Goal: Task Accomplishment & Management: Use online tool/utility

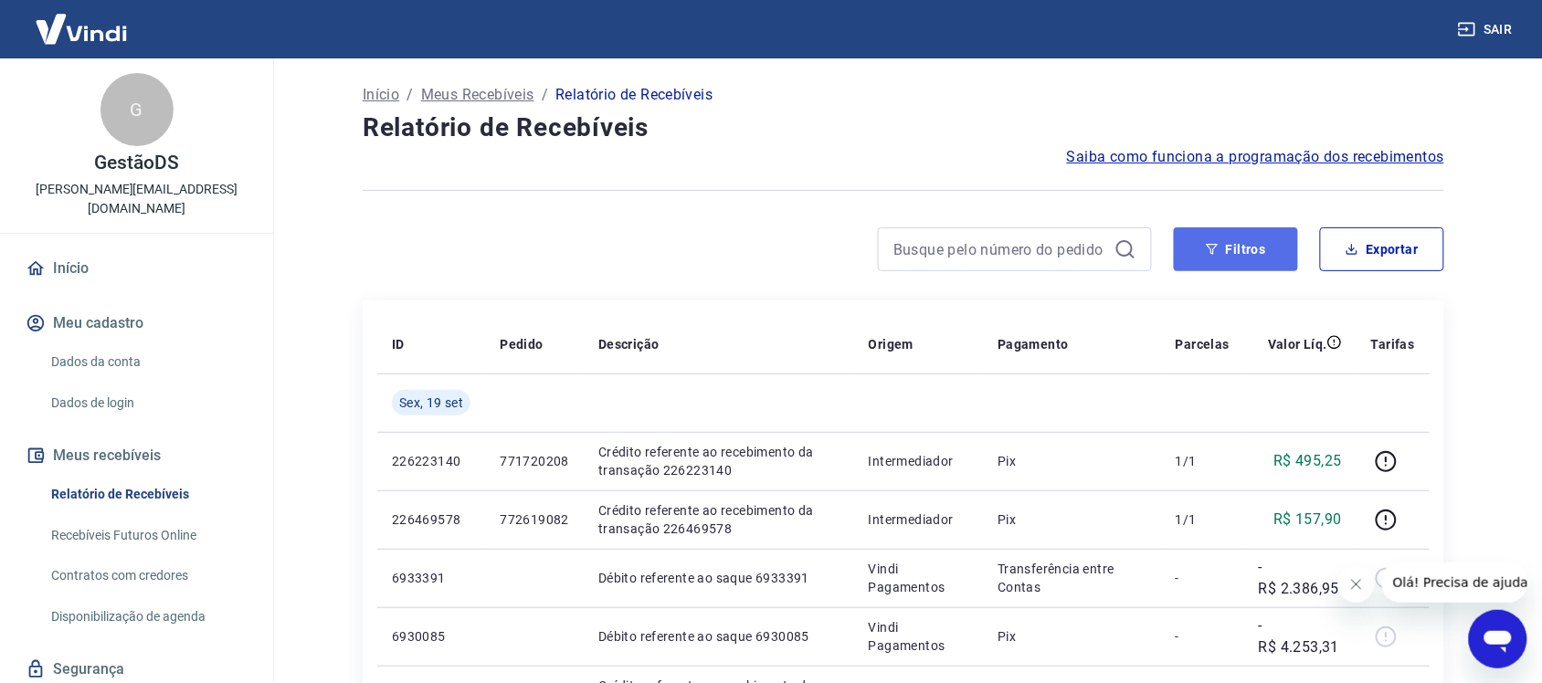
click at [1225, 251] on button "Filtros" at bounding box center [1236, 249] width 124 height 44
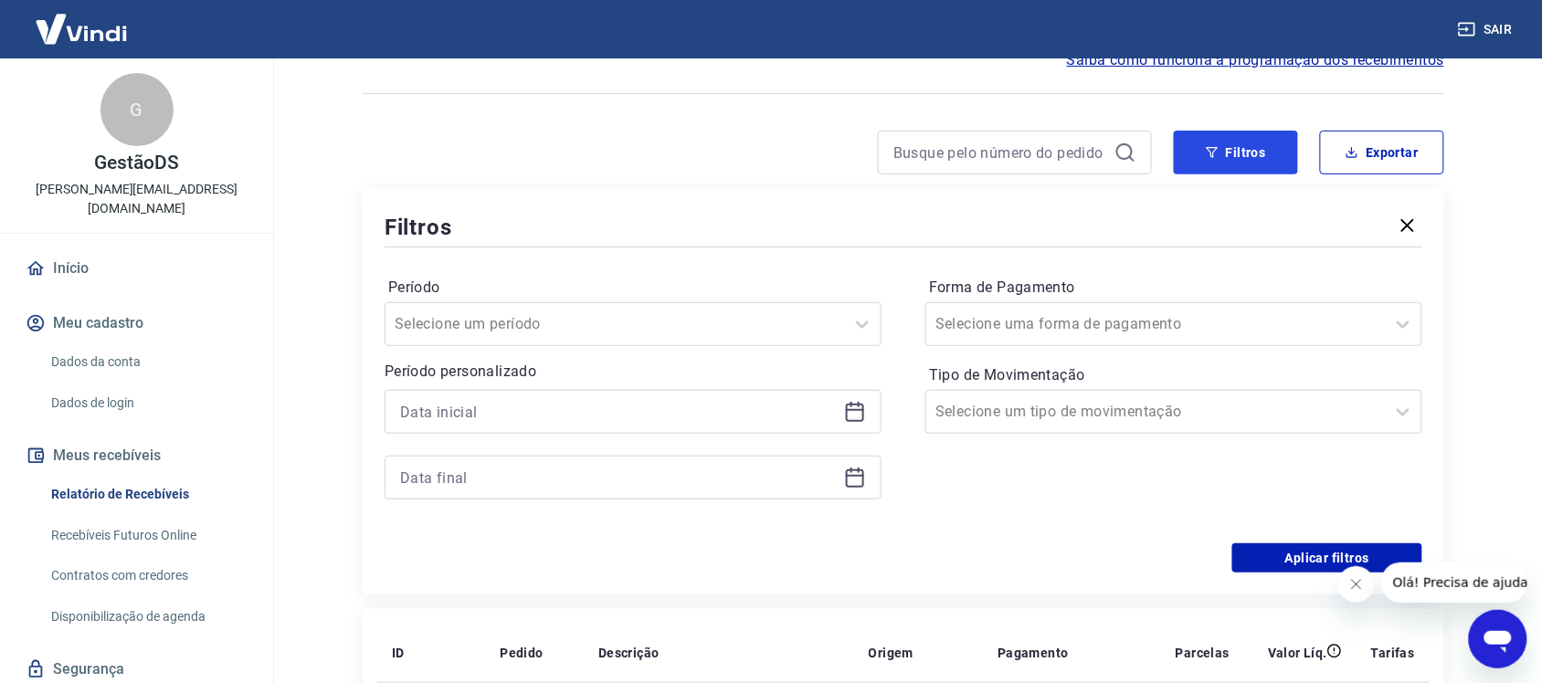
scroll to position [228, 0]
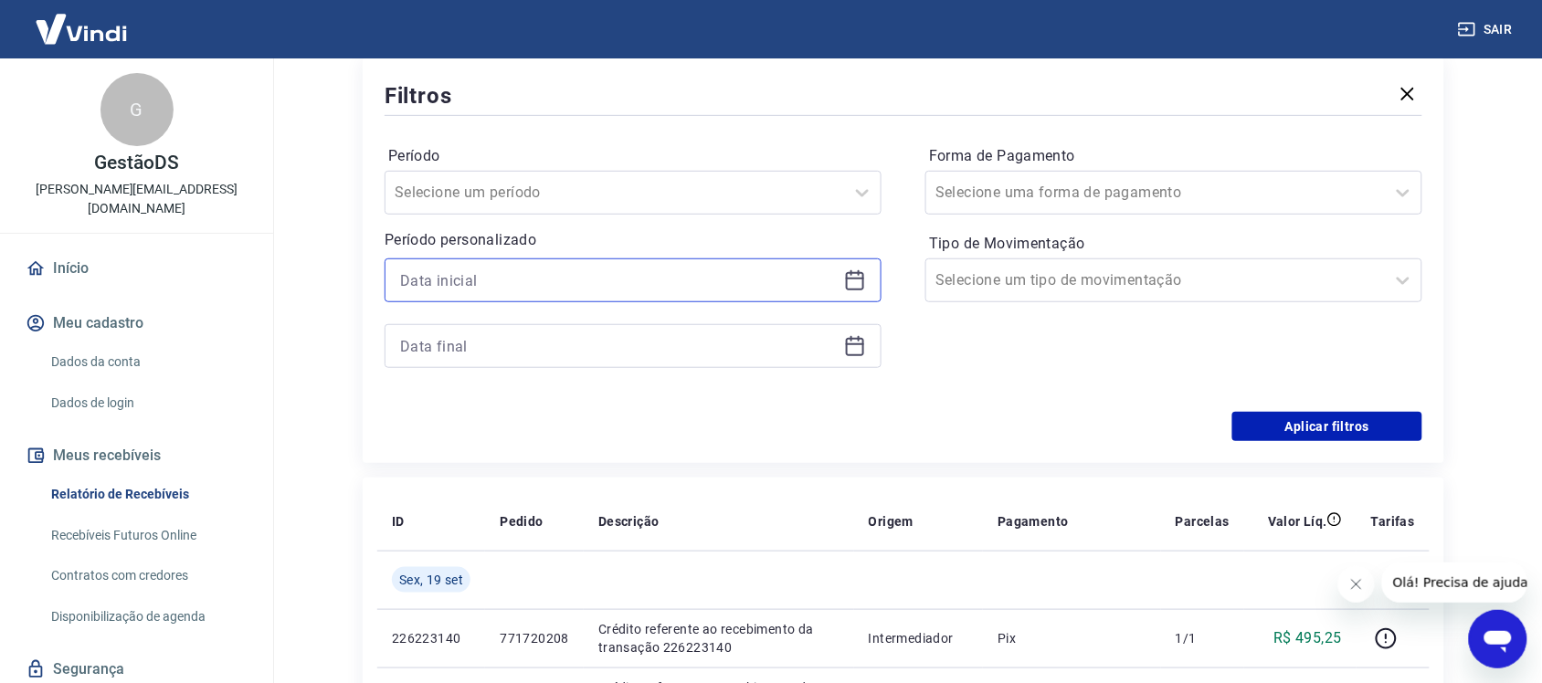
click at [508, 290] on input at bounding box center [618, 280] width 437 height 27
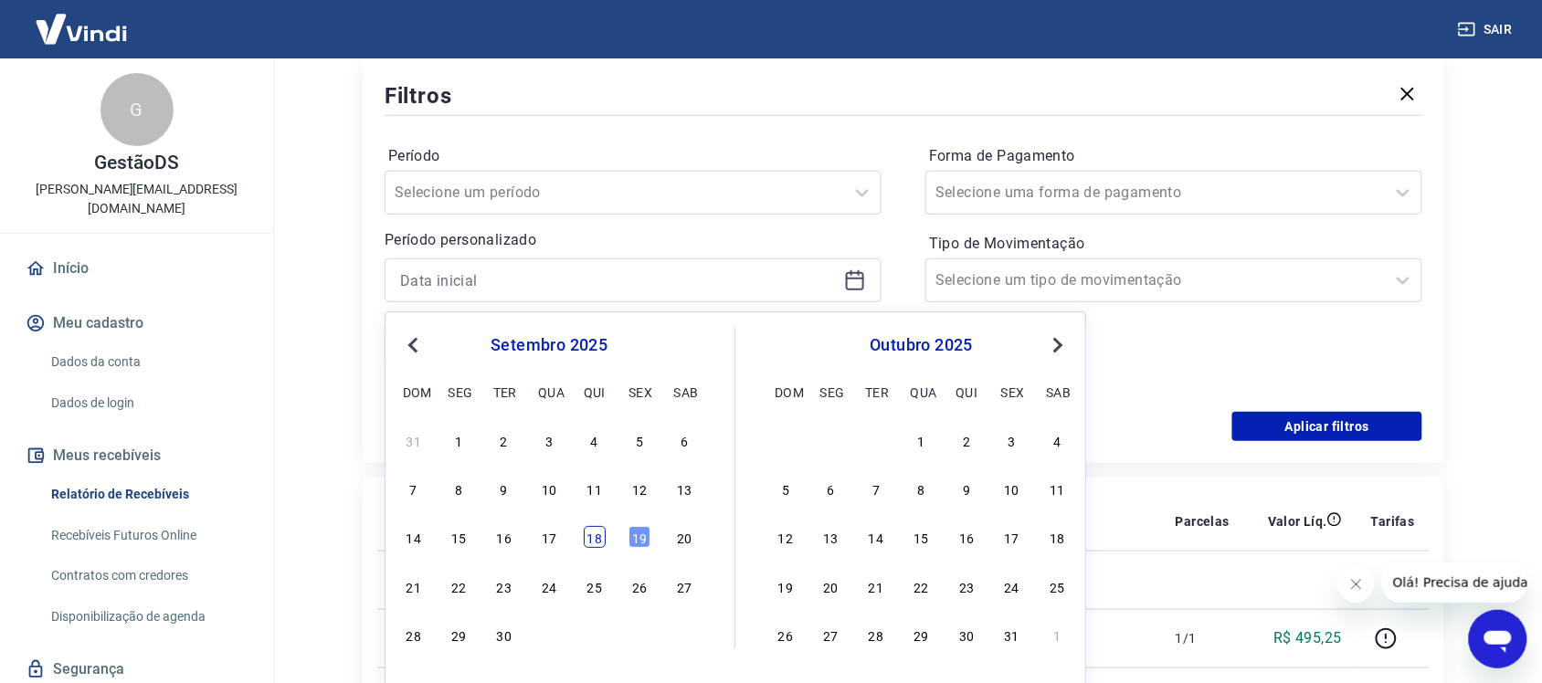
click at [594, 535] on div "18" at bounding box center [595, 538] width 22 height 22
type input "[DATE]"
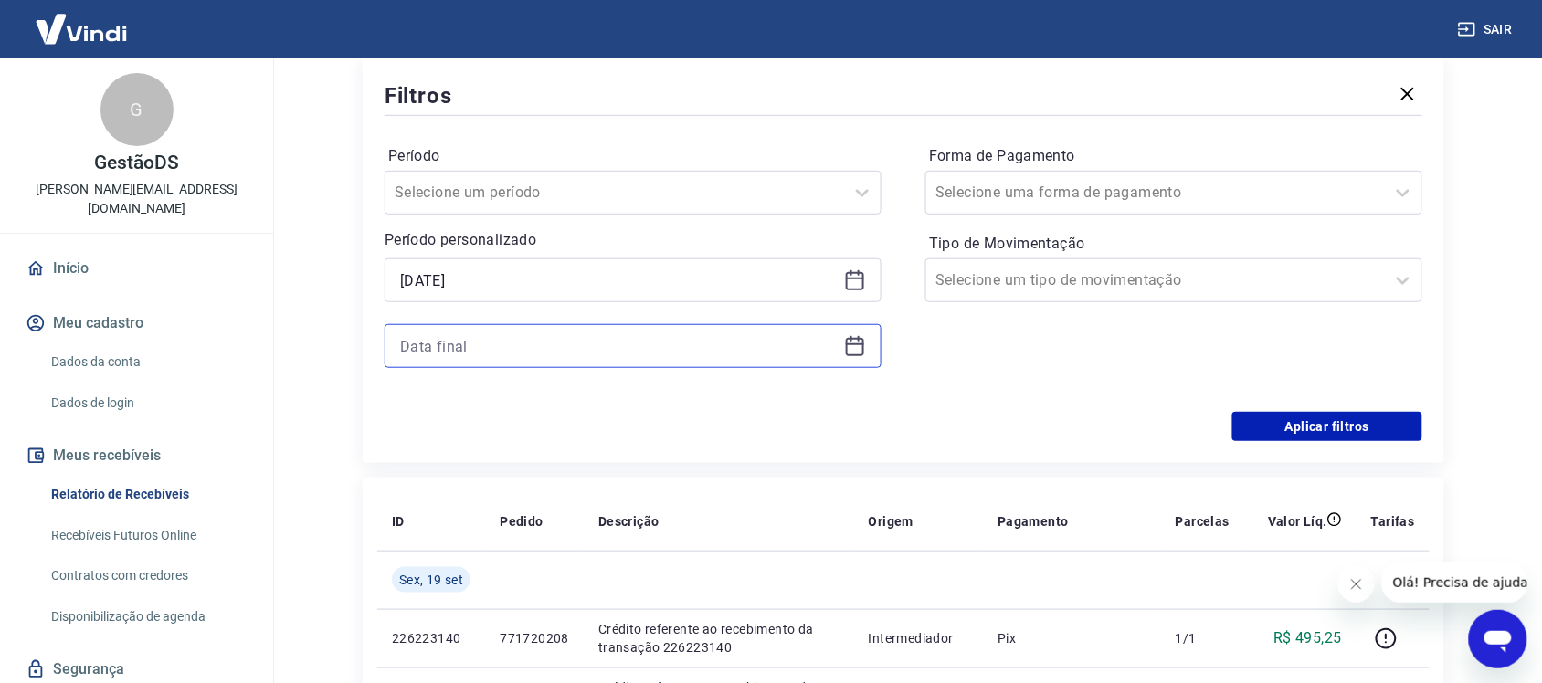
click at [499, 336] on input at bounding box center [618, 345] width 437 height 27
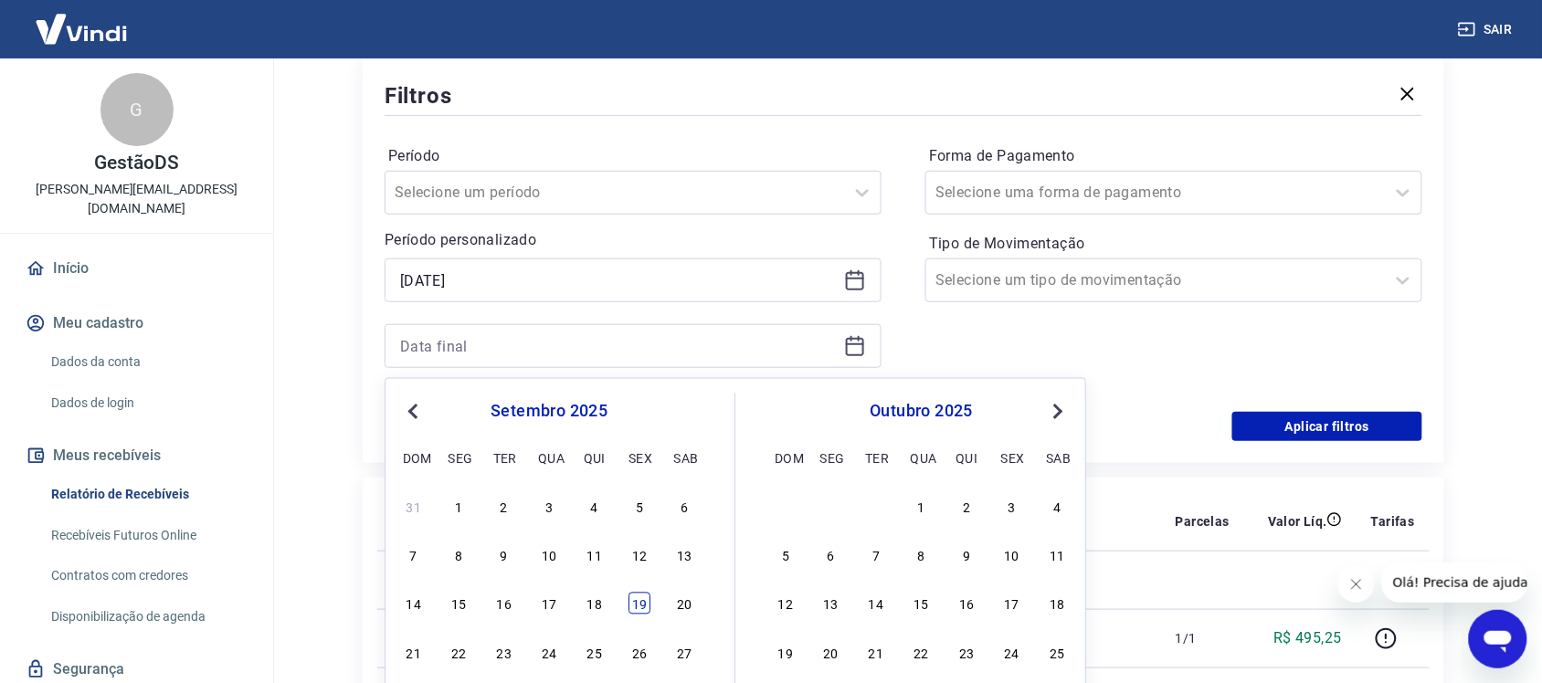
click at [633, 603] on div "19" at bounding box center [639, 604] width 22 height 22
type input "[DATE]"
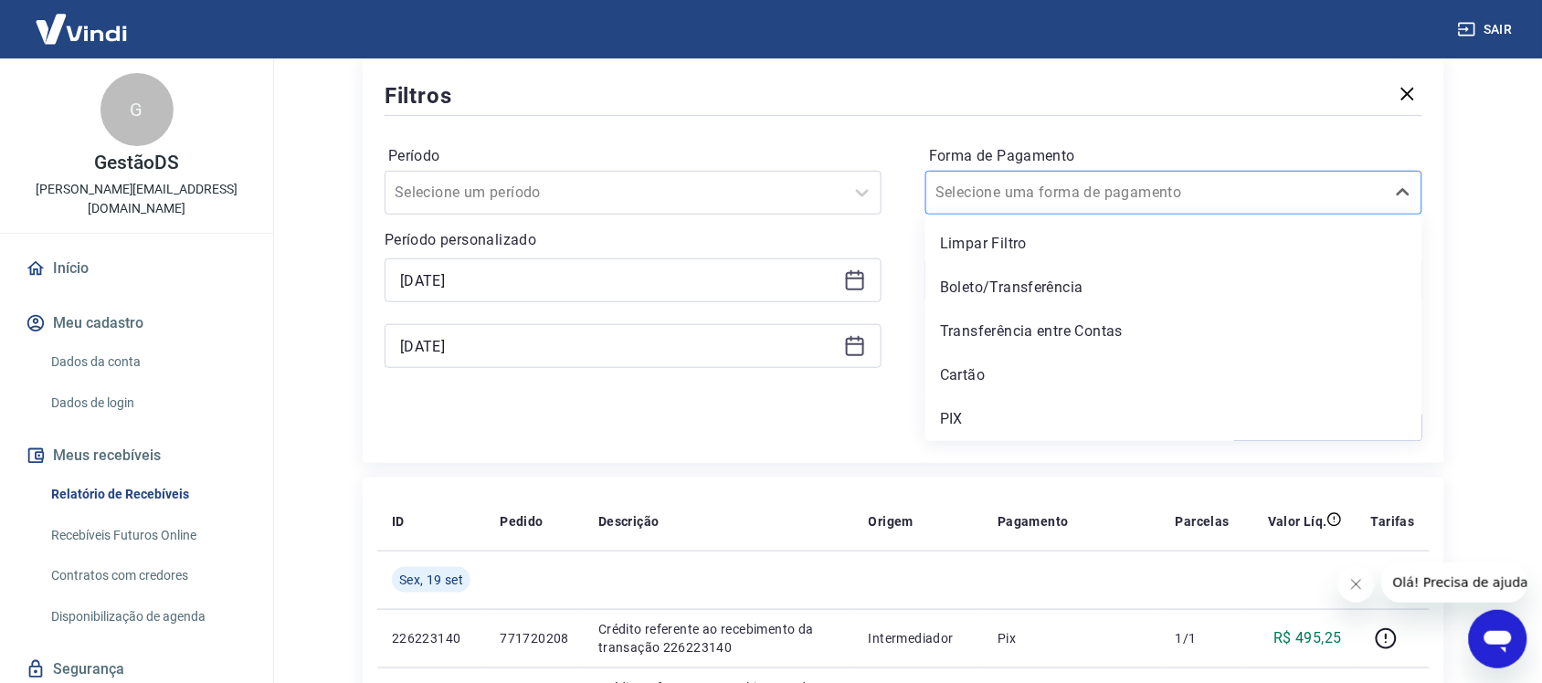
click at [971, 193] on input "Forma de Pagamento" at bounding box center [1027, 193] width 185 height 22
click at [988, 418] on div "PIX" at bounding box center [1173, 419] width 497 height 37
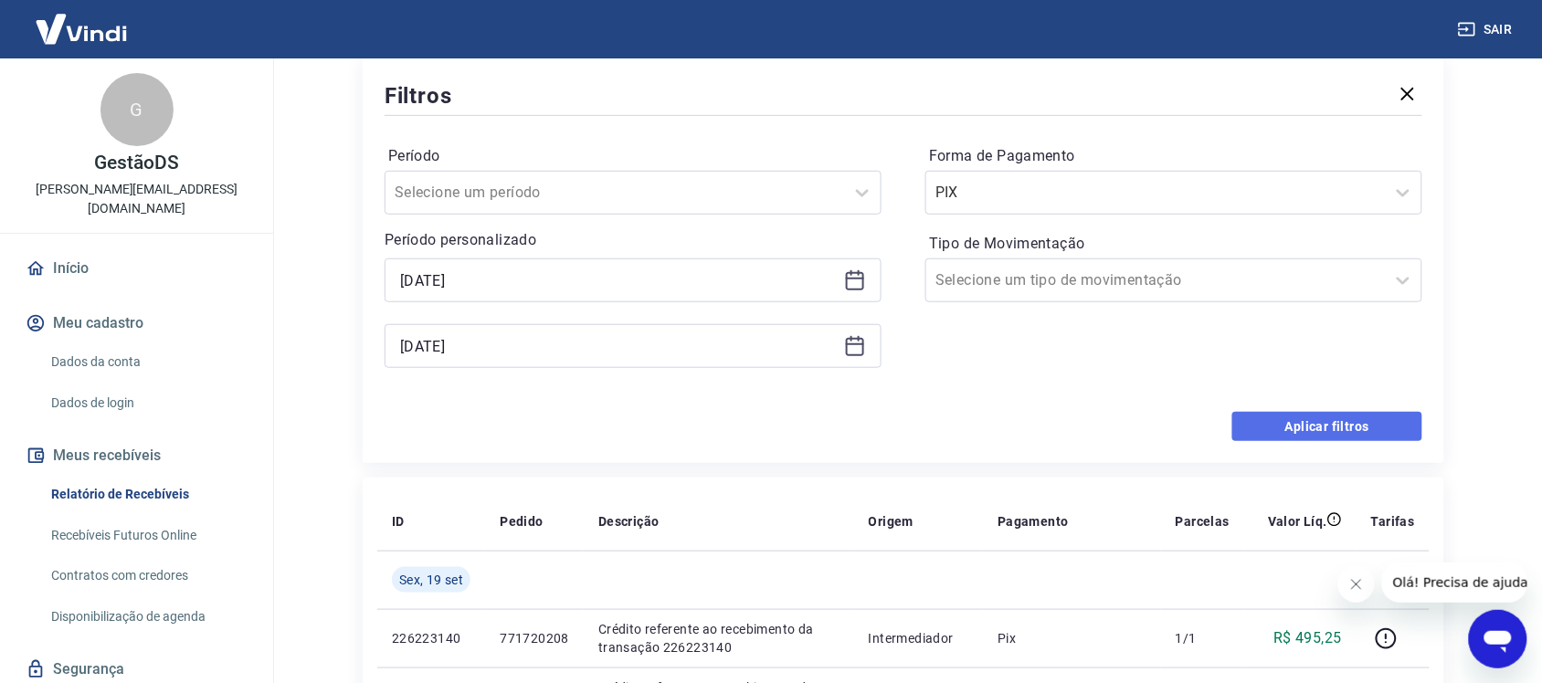
click at [1332, 423] on button "Aplicar filtros" at bounding box center [1327, 426] width 190 height 29
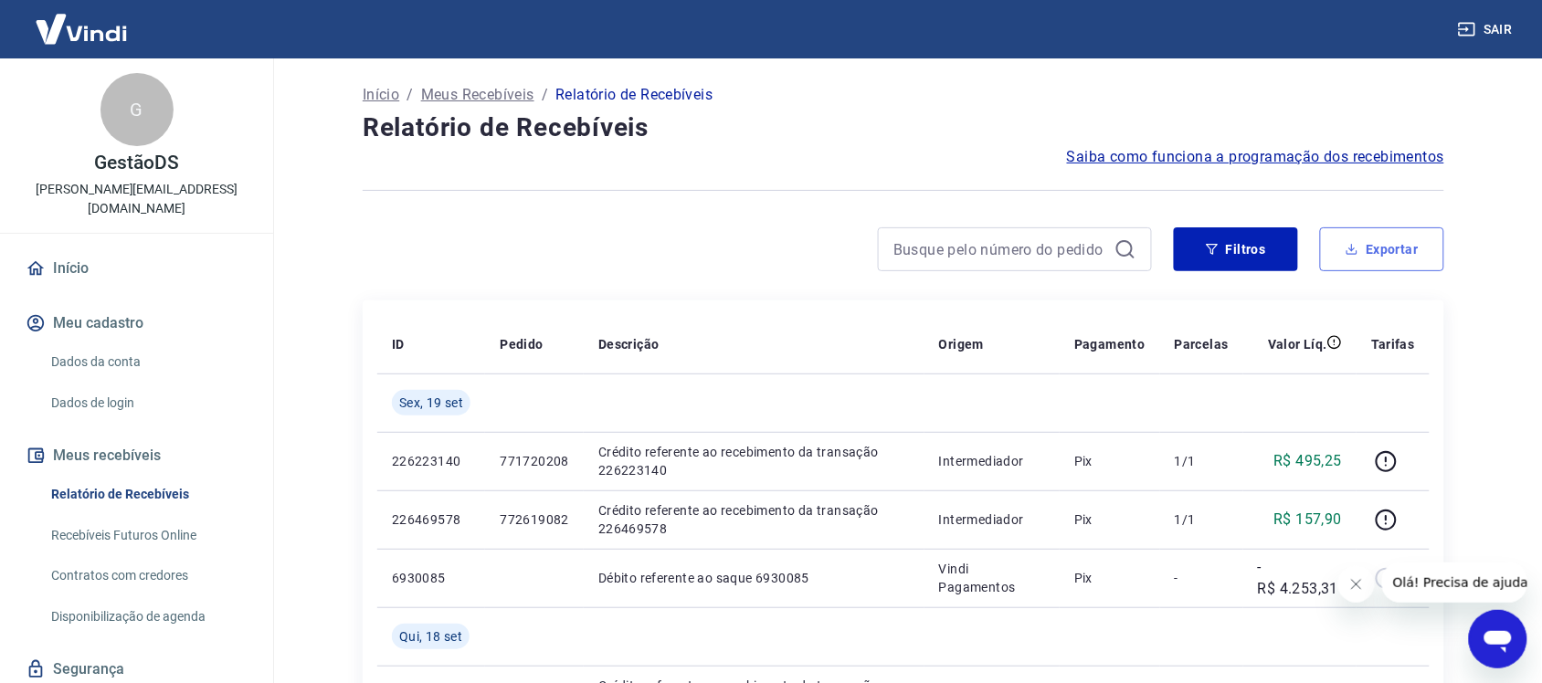
click at [1380, 244] on button "Exportar" at bounding box center [1382, 249] width 124 height 44
type input "[DATE]"
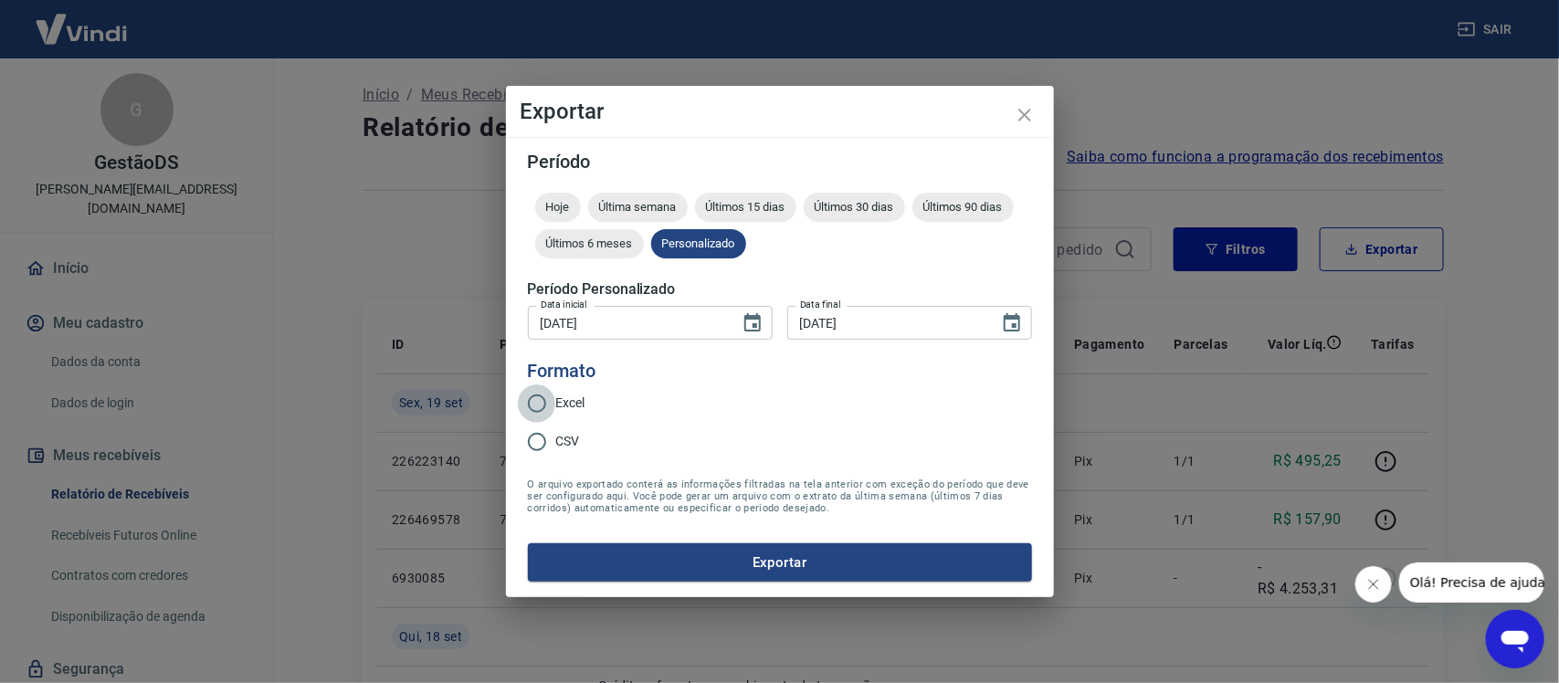
click at [545, 406] on input "Excel" at bounding box center [537, 404] width 38 height 38
radio input "true"
click at [644, 545] on button "Exportar" at bounding box center [780, 563] width 504 height 38
